Goal: Check status: Check status

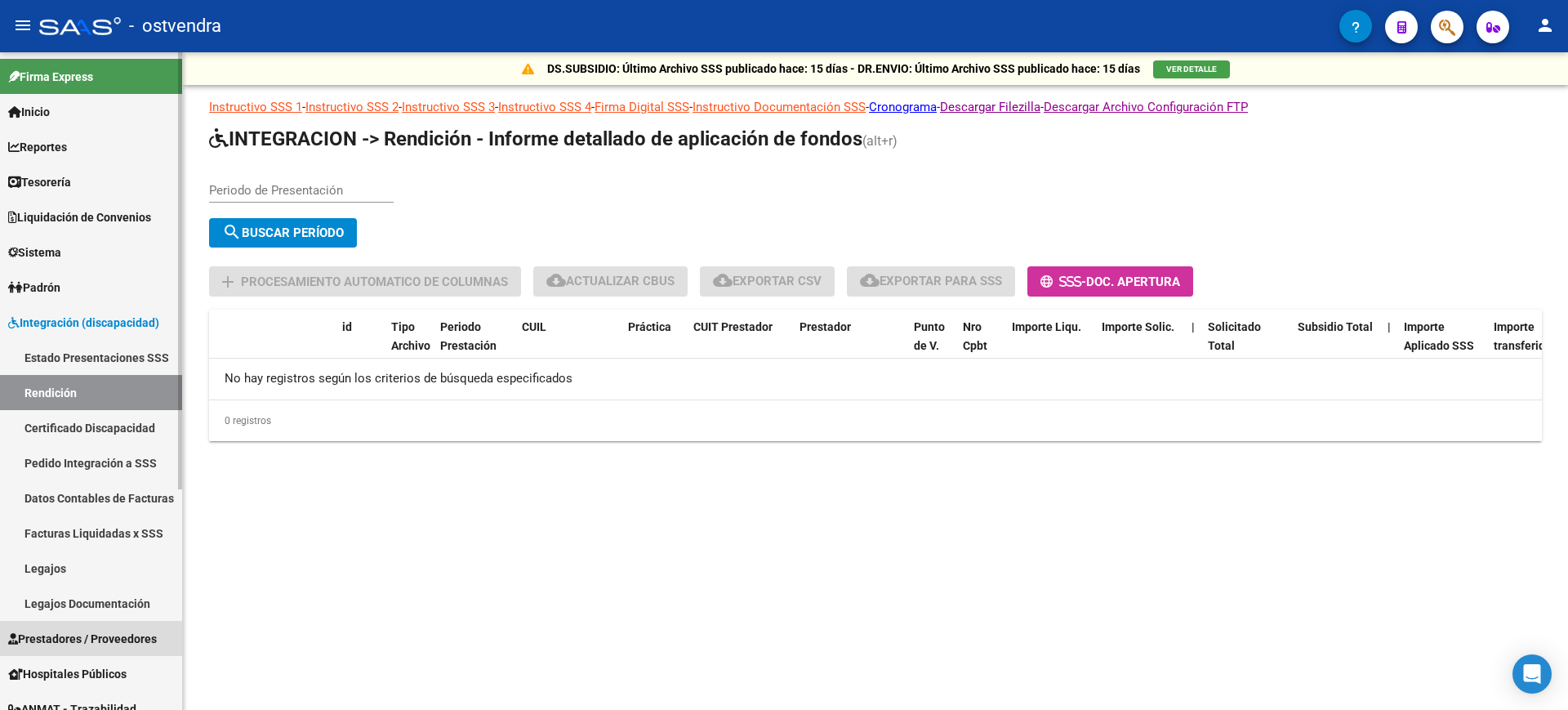
click at [86, 635] on span "Prestadores / Proveedores" at bounding box center [82, 638] width 149 height 18
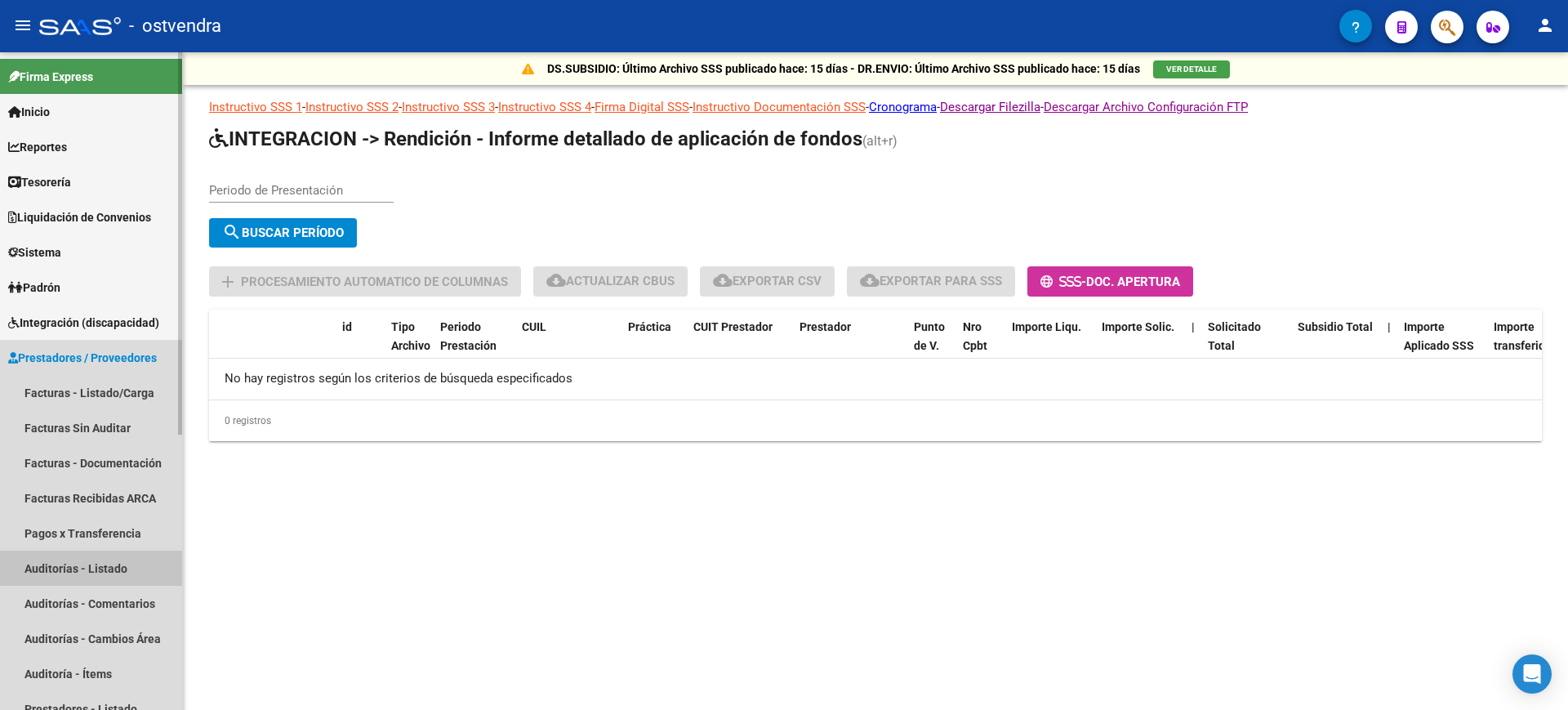
click at [110, 573] on link "Auditorías - Listado" at bounding box center [91, 568] width 182 height 35
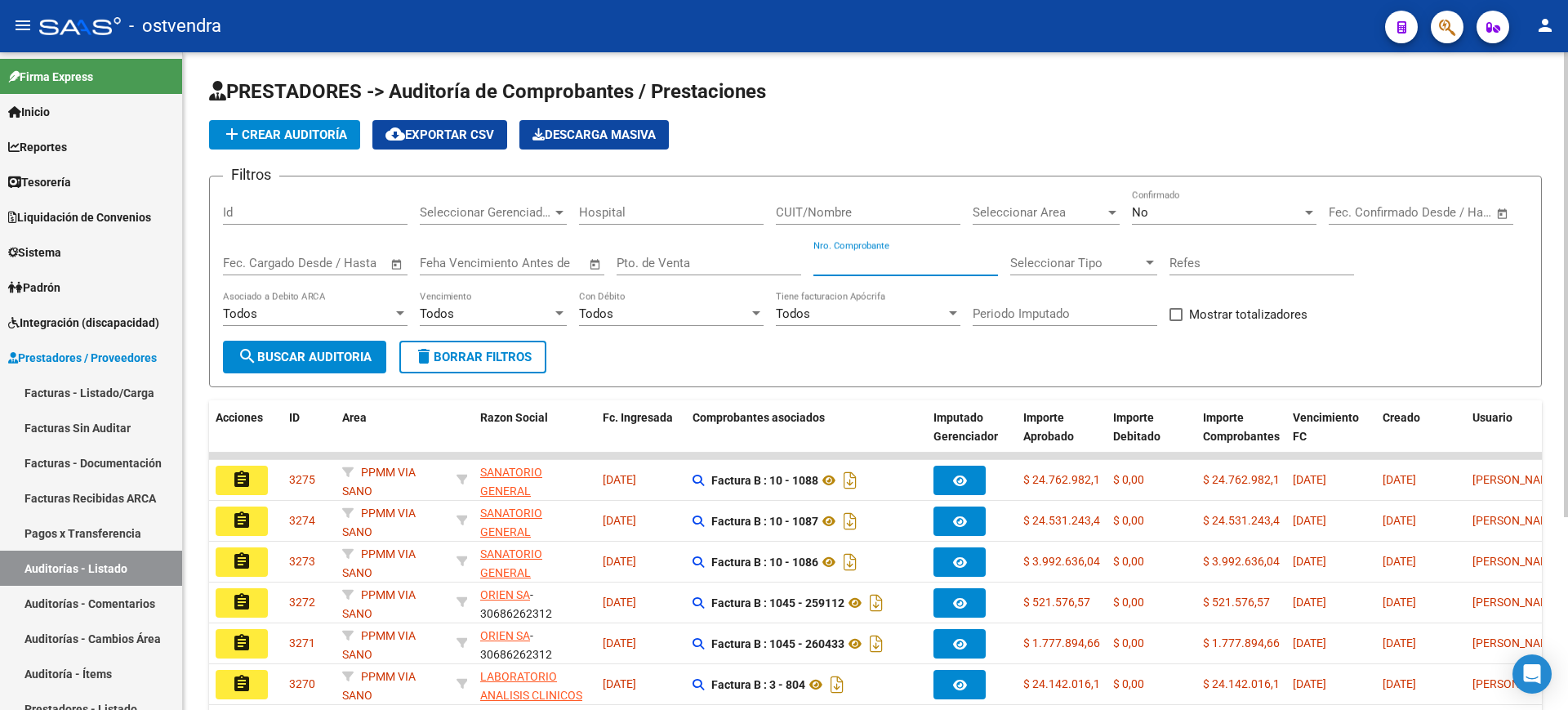
click at [898, 269] on input "Nro. Comprobante" at bounding box center [906, 263] width 185 height 15
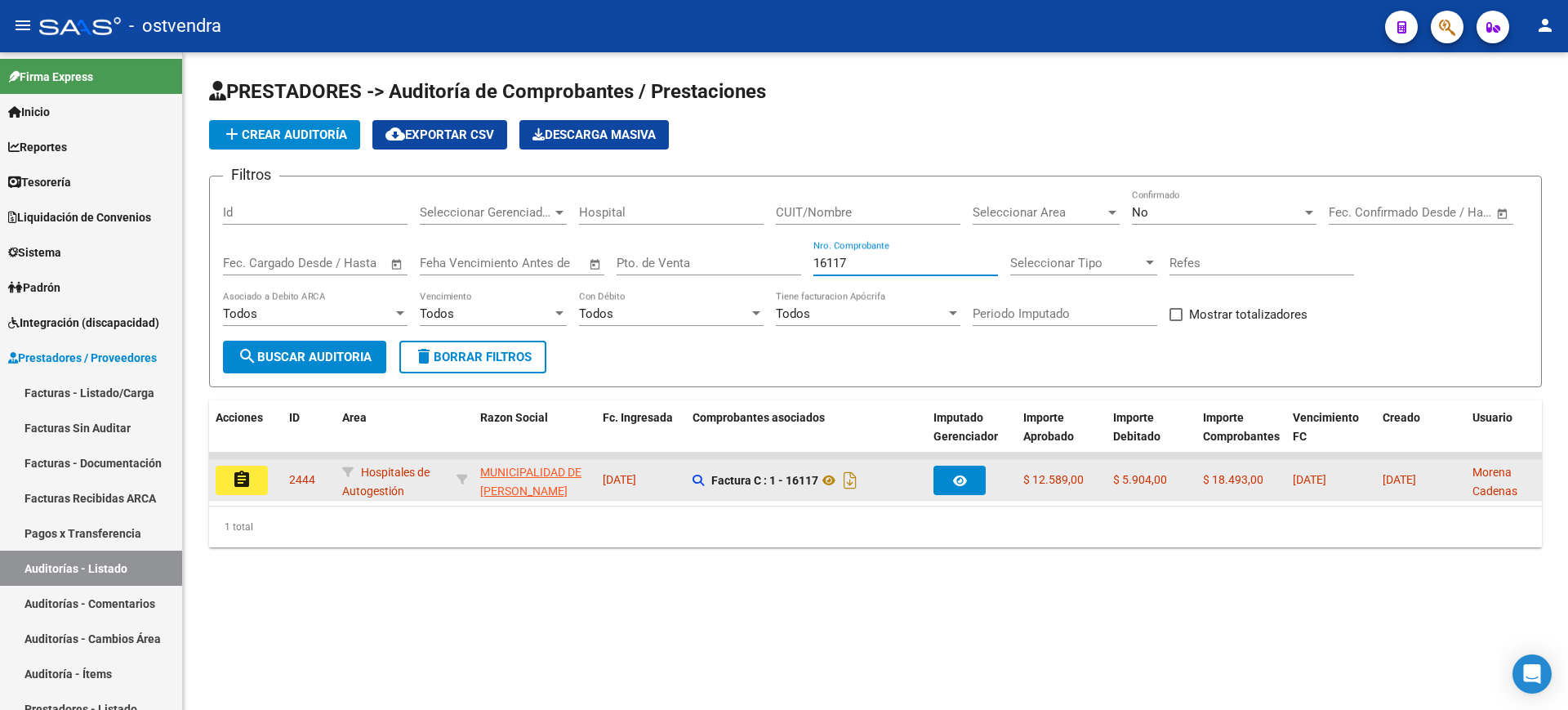
type input "16117"
click at [255, 474] on button "assignment" at bounding box center [241, 480] width 52 height 29
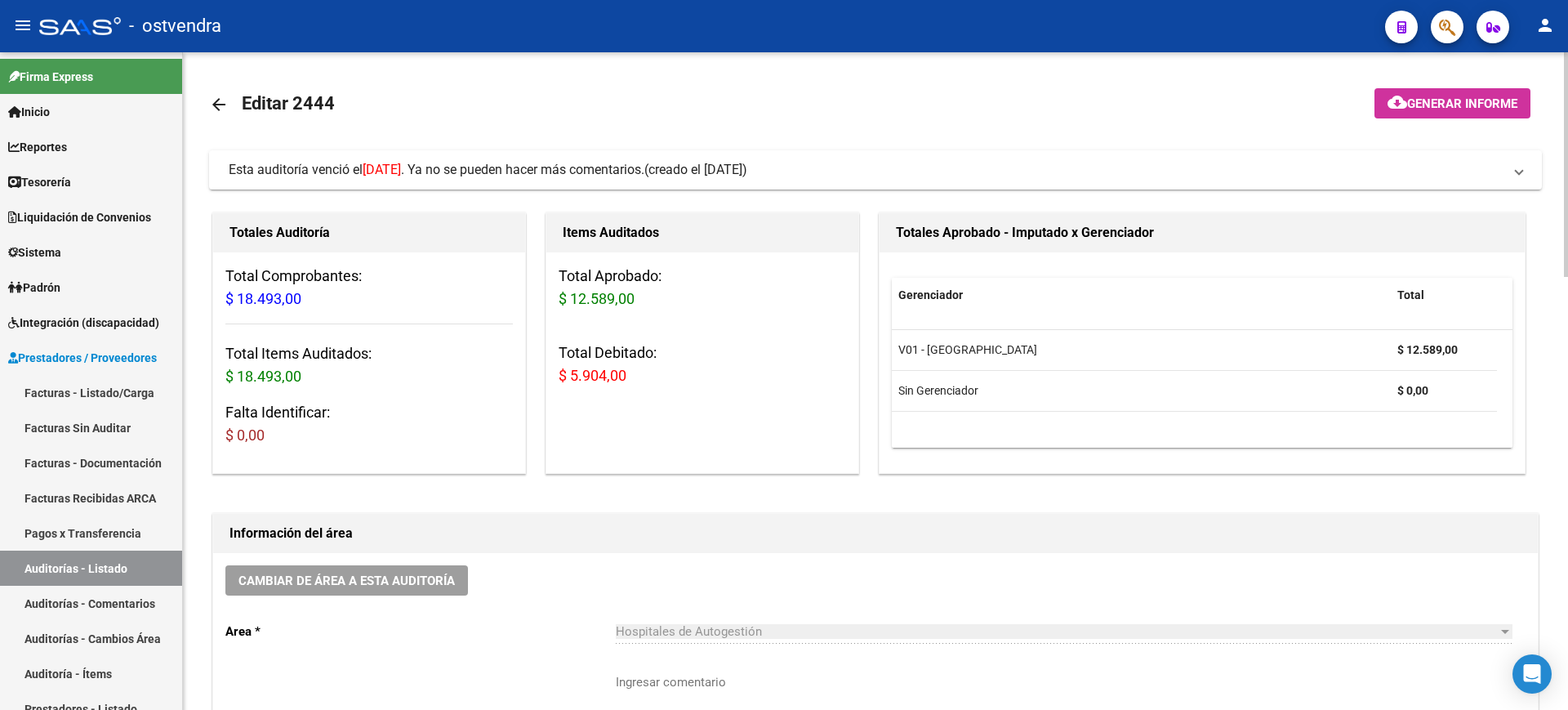
scroll to position [658, 0]
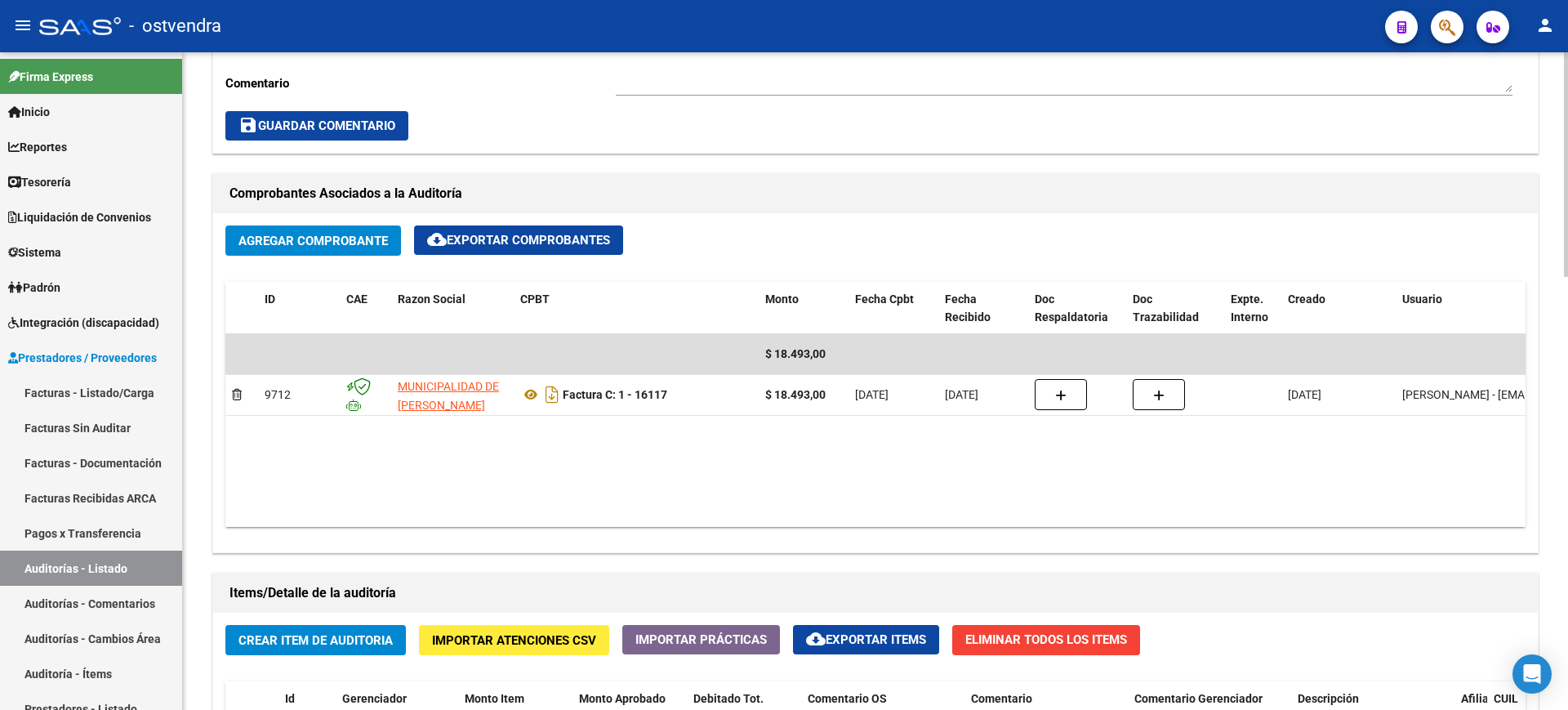
click at [1565, 461] on div at bounding box center [1566, 381] width 4 height 658
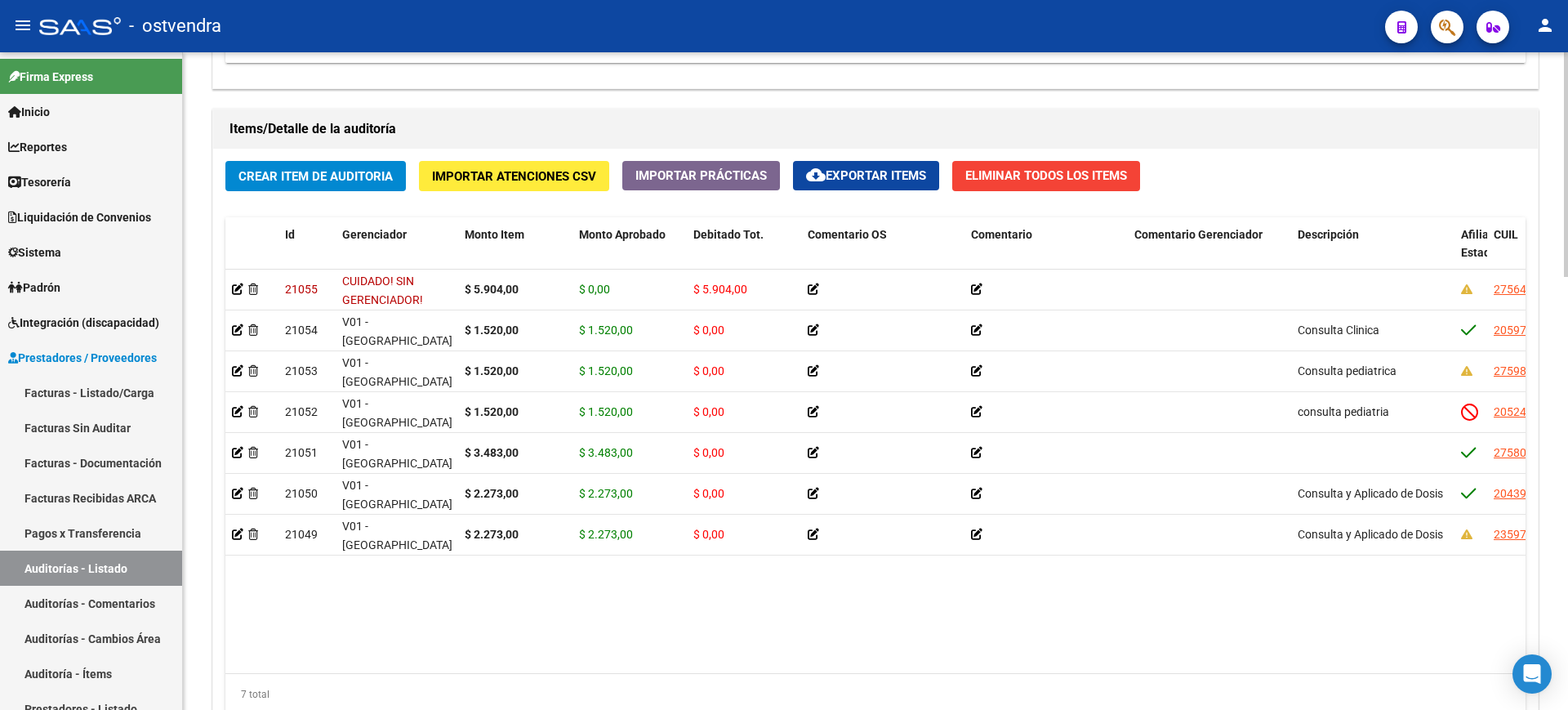
scroll to position [1129, 0]
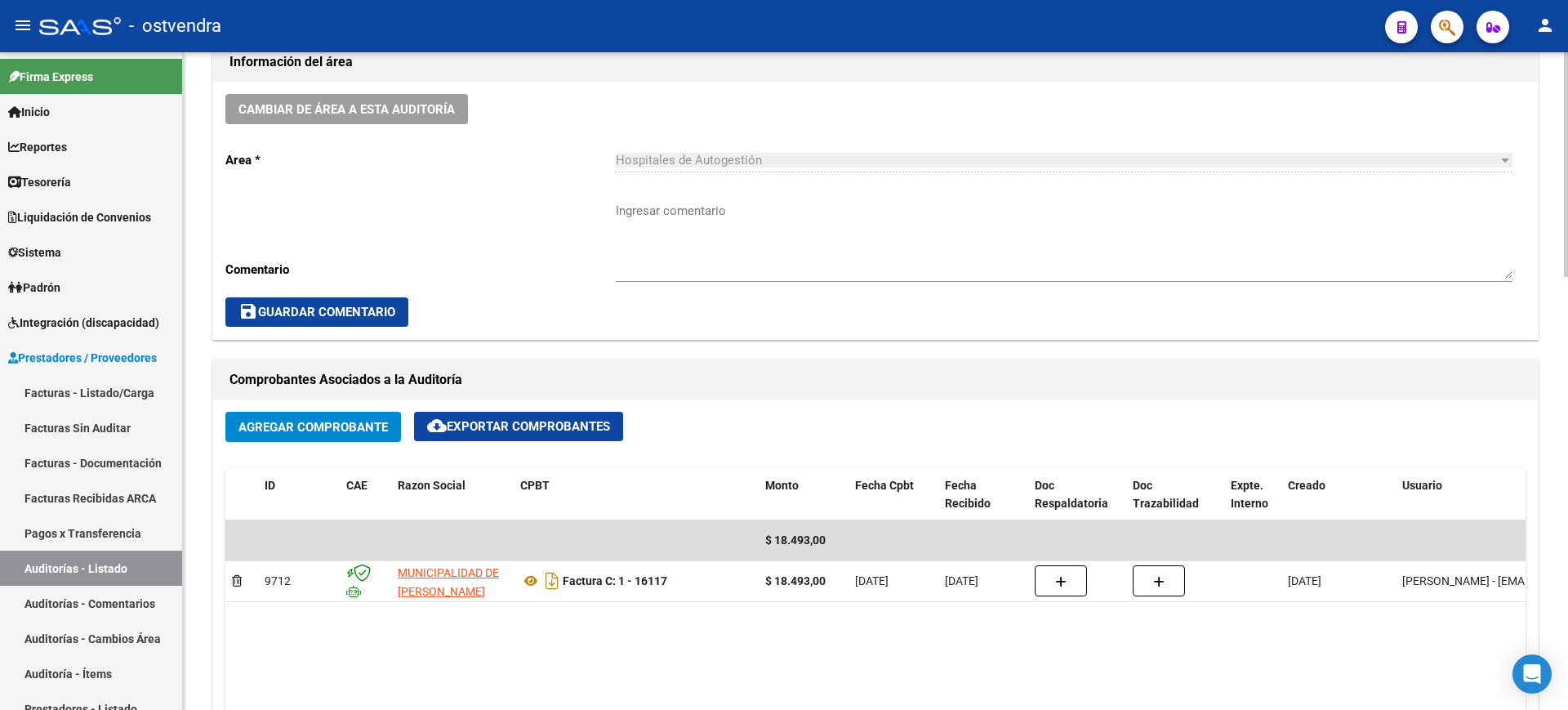
click at [1567, 157] on div at bounding box center [1566, 381] width 4 height 658
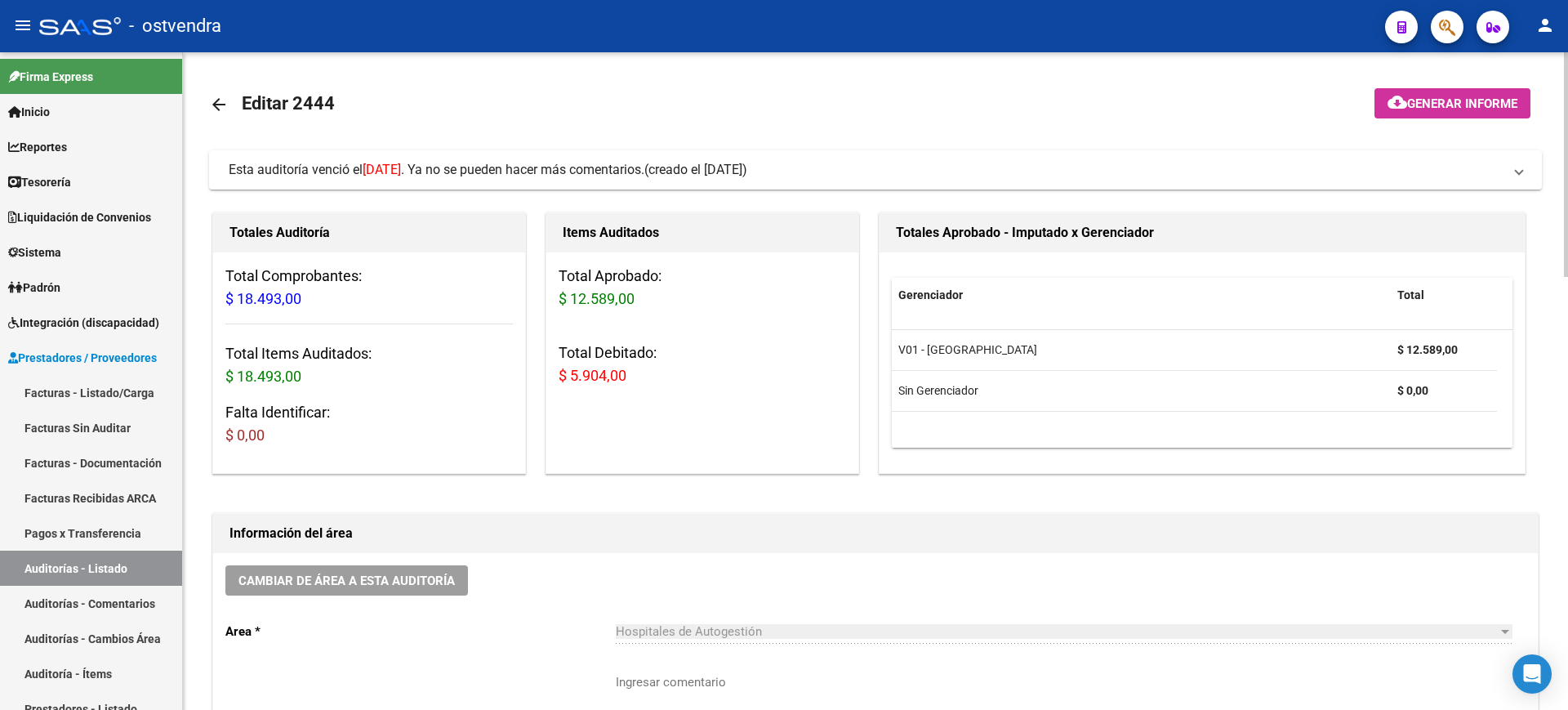
click at [1567, 157] on div at bounding box center [1566, 381] width 4 height 658
click at [1567, 157] on div at bounding box center [1566, 164] width 4 height 224
